Goal: Find specific page/section: Find specific page/section

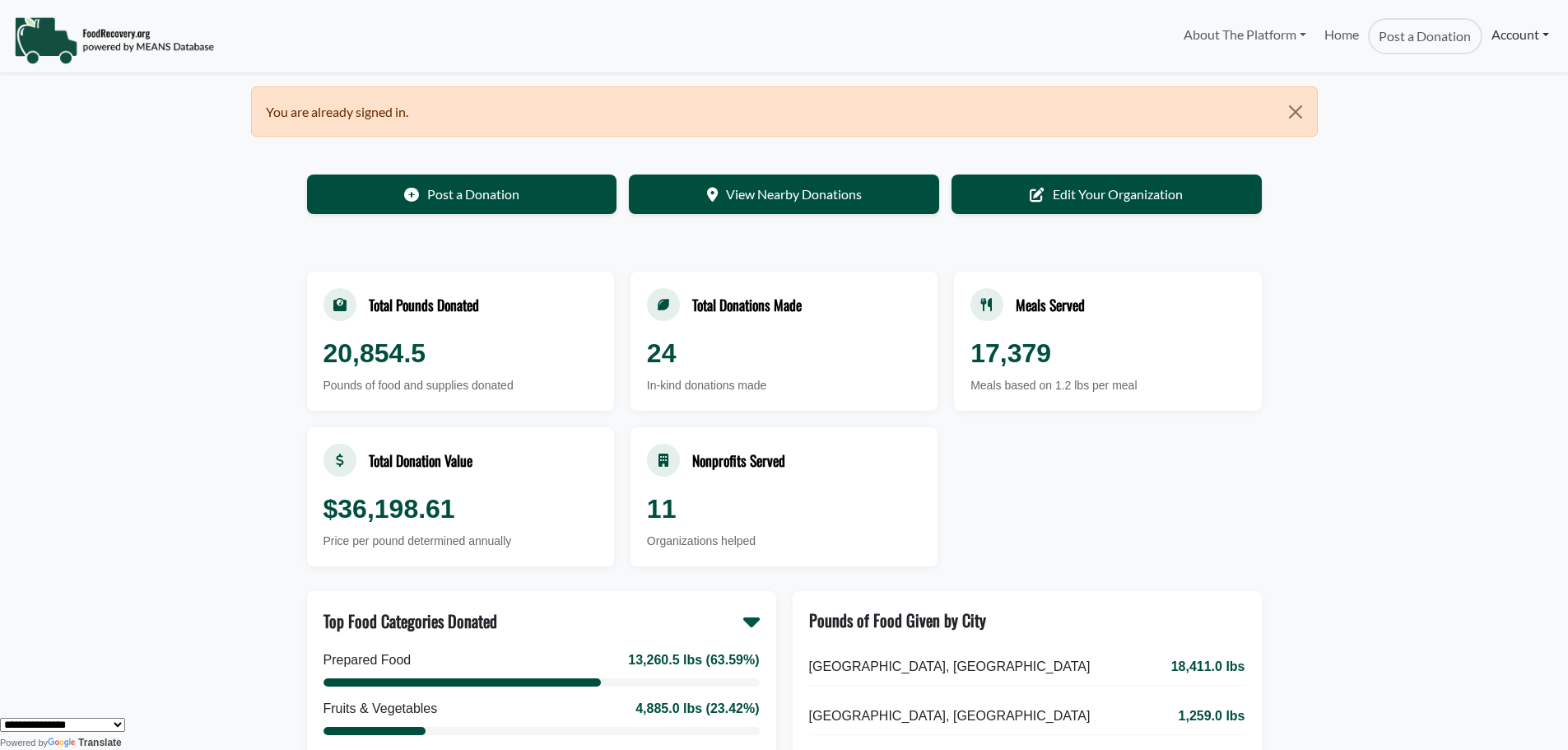
click at [1518, 30] on link "Account" at bounding box center [1520, 35] width 76 height 33
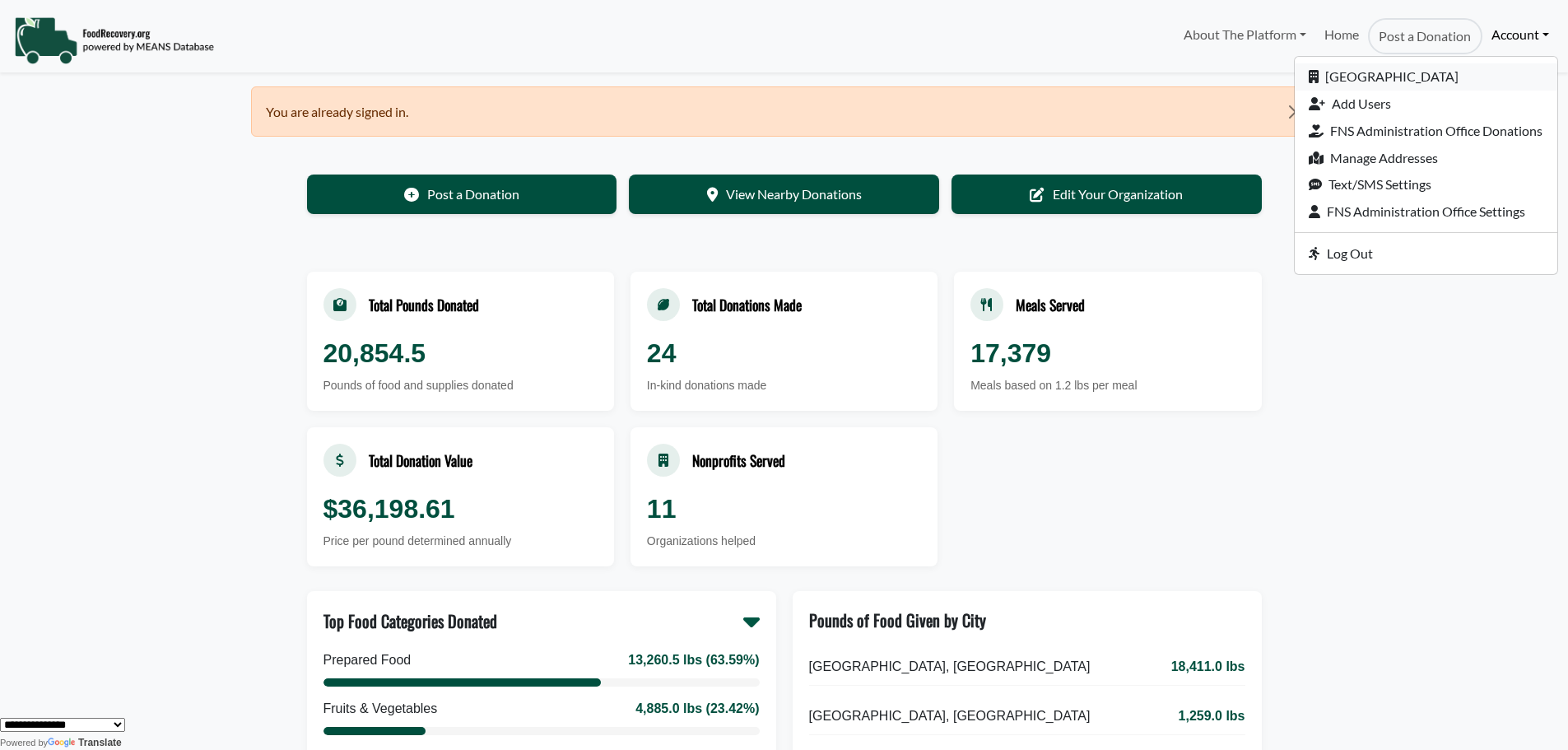
click at [1481, 73] on link "[GEOGRAPHIC_DATA]" at bounding box center [1426, 77] width 262 height 27
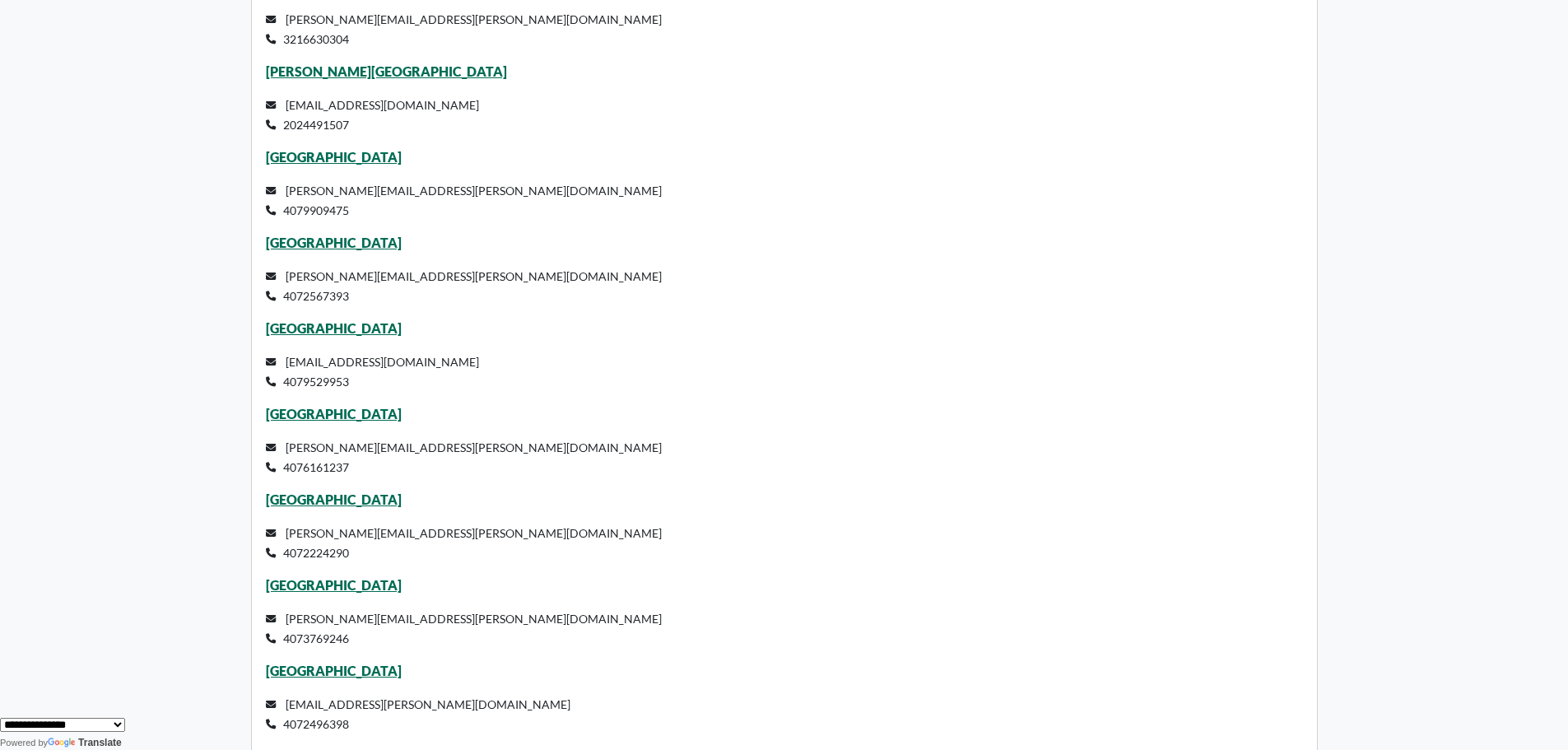
scroll to position [3295, 0]
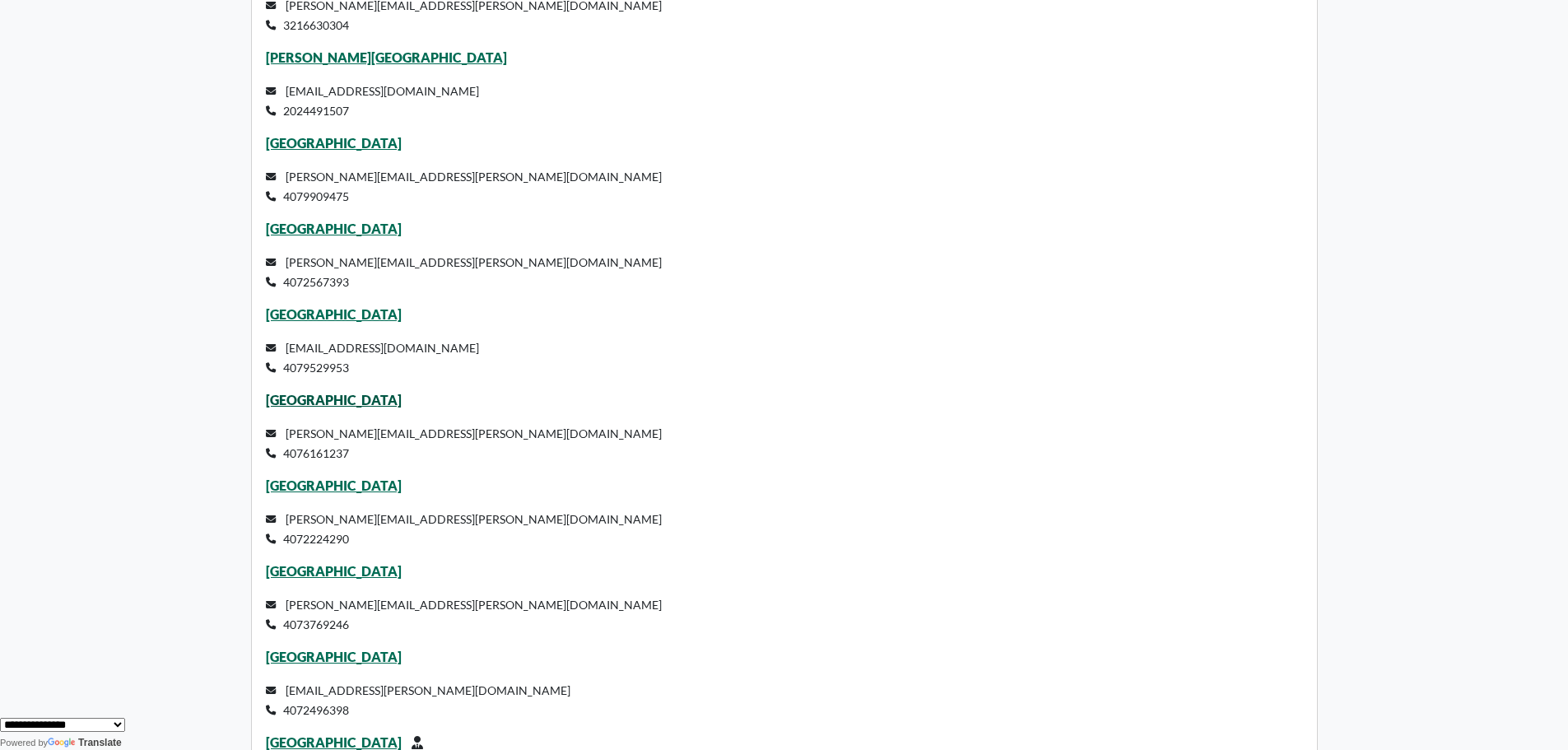
click at [340, 402] on link "Horizon West Middle School" at bounding box center [334, 400] width 136 height 16
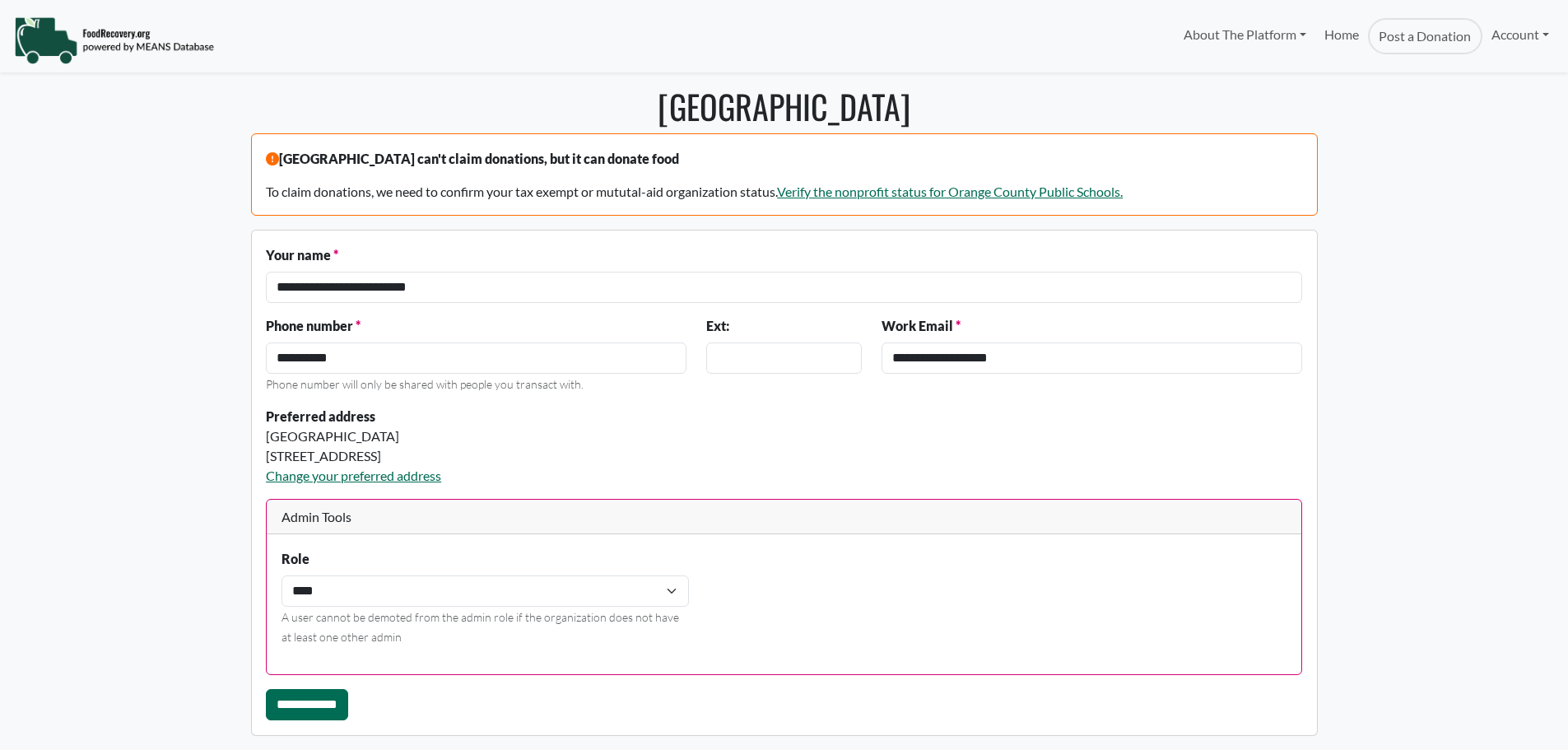
select select "Language Translate Widget"
click at [1525, 34] on link "Account" at bounding box center [1520, 35] width 76 height 33
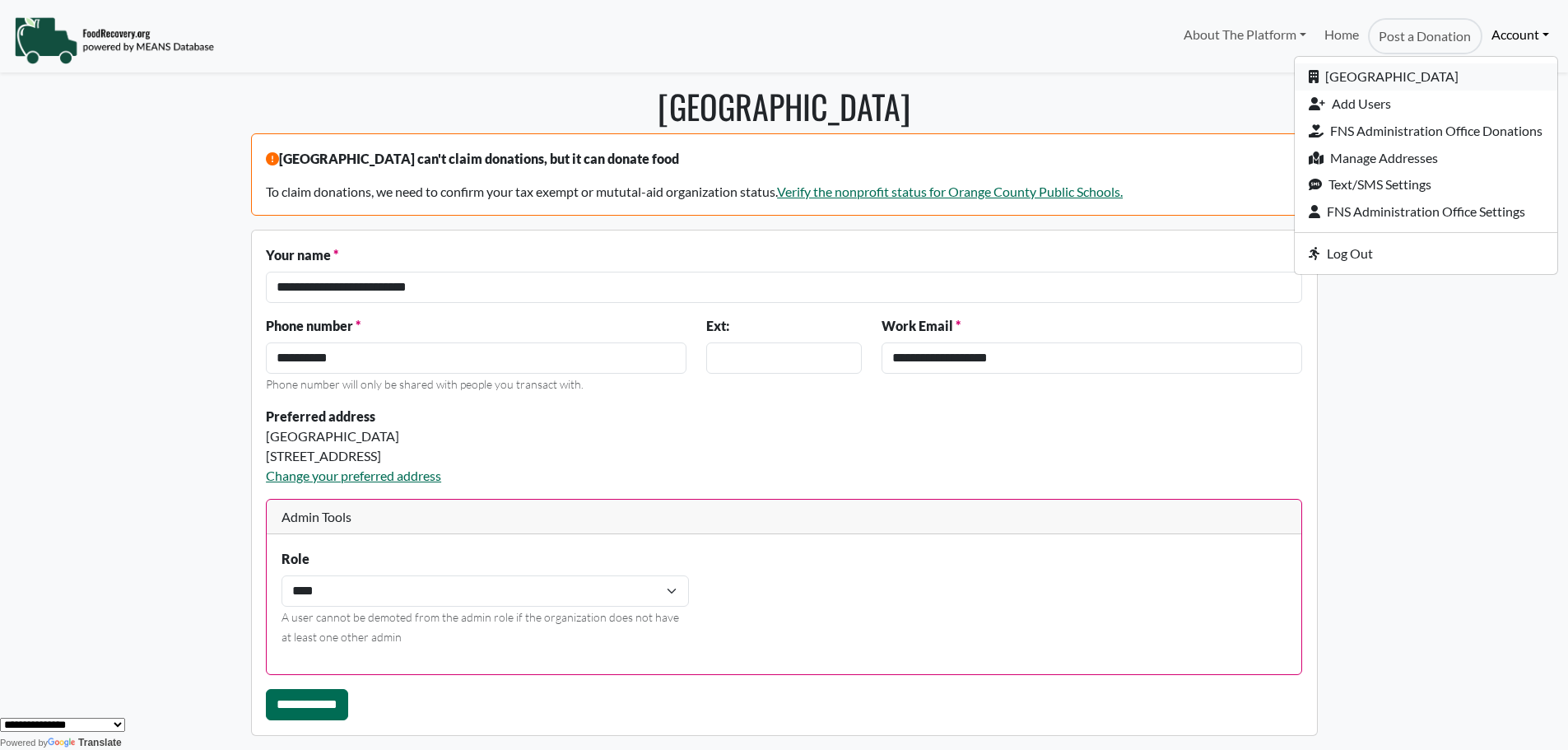
click at [1368, 68] on link "[GEOGRAPHIC_DATA]" at bounding box center [1426, 77] width 262 height 27
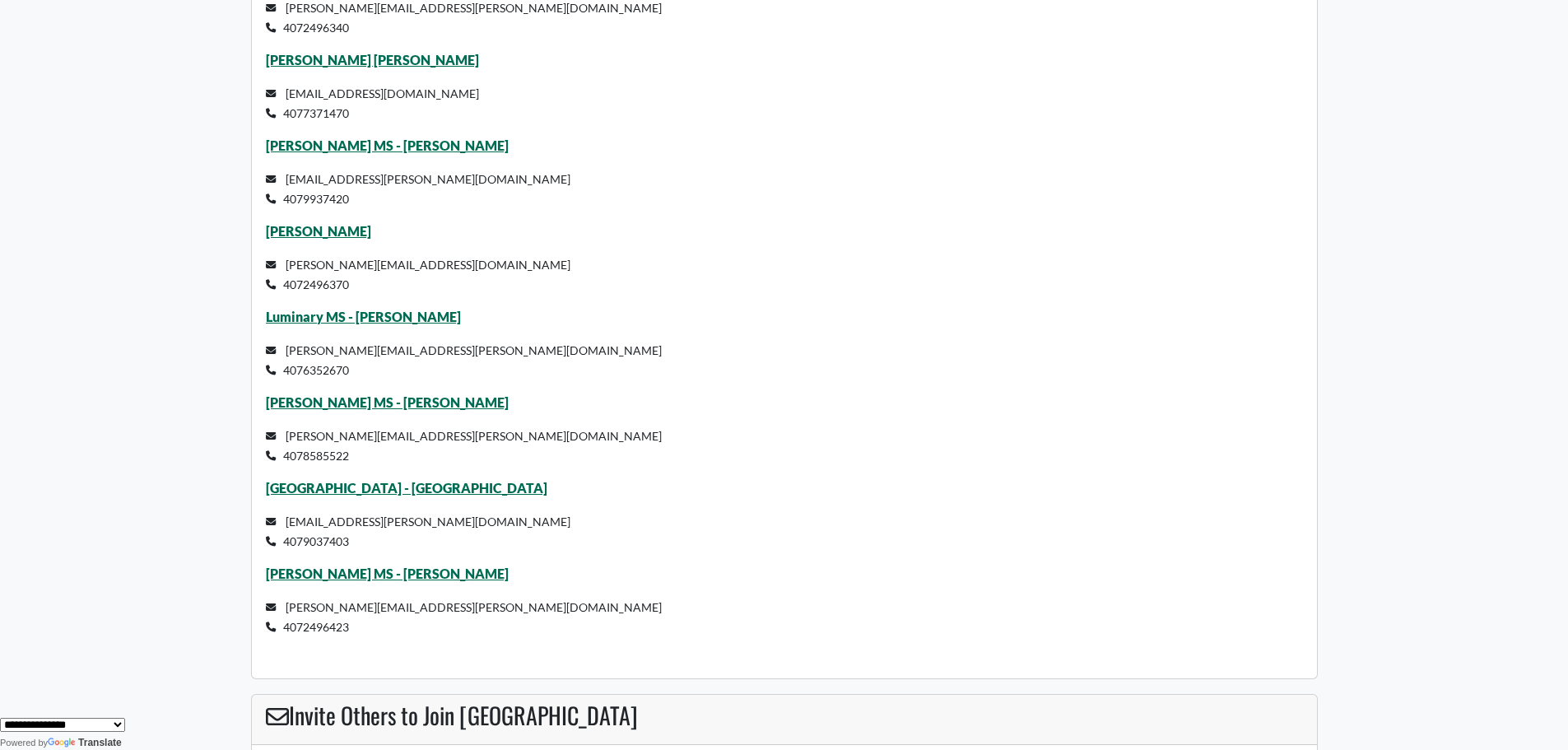
scroll to position [9326, 0]
